Goal: Check status: Check status

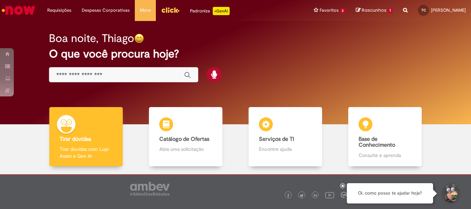
click at [363, 9] on span "Rascunhos" at bounding box center [374, 10] width 25 height 7
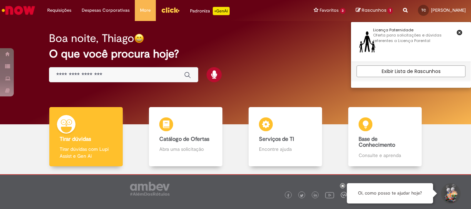
click at [289, 60] on h2 "O que você procura hoje?" at bounding box center [235, 54] width 373 height 12
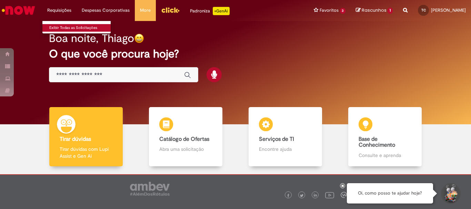
click at [67, 27] on link "Exibir Todas as Solicitações" at bounding box center [80, 28] width 76 height 8
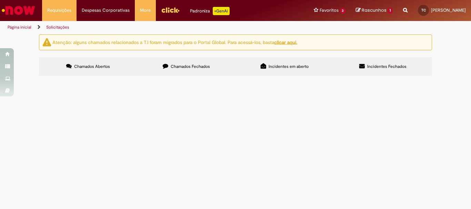
click at [187, 65] on span "Chamados Fechados" at bounding box center [190, 67] width 39 height 6
click at [0, 0] on input "Pesquisar" at bounding box center [0, 0] width 0 height 0
type input "**********"
click at [0, 0] on div "Carregamento de dados..." at bounding box center [0, 0] width 0 height 0
click at [293, 42] on u "clicar aqui." at bounding box center [285, 42] width 23 height 6
